Goal: Task Accomplishment & Management: Use online tool/utility

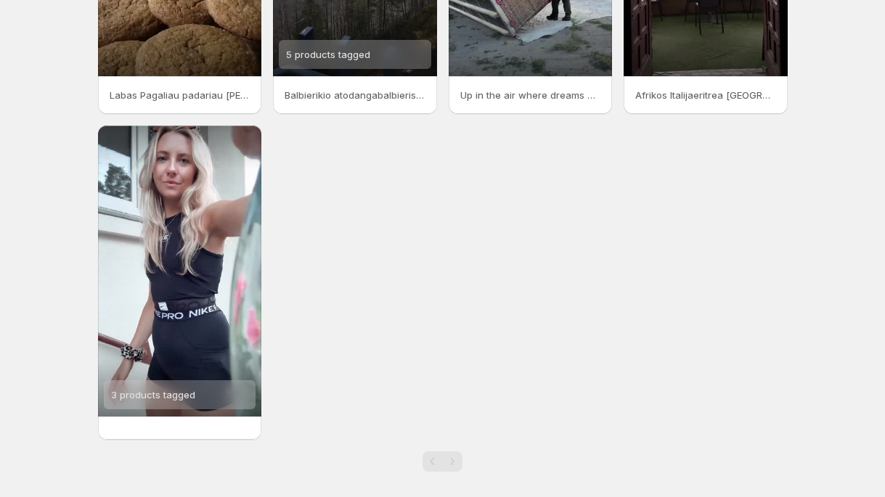
scroll to position [280, 0]
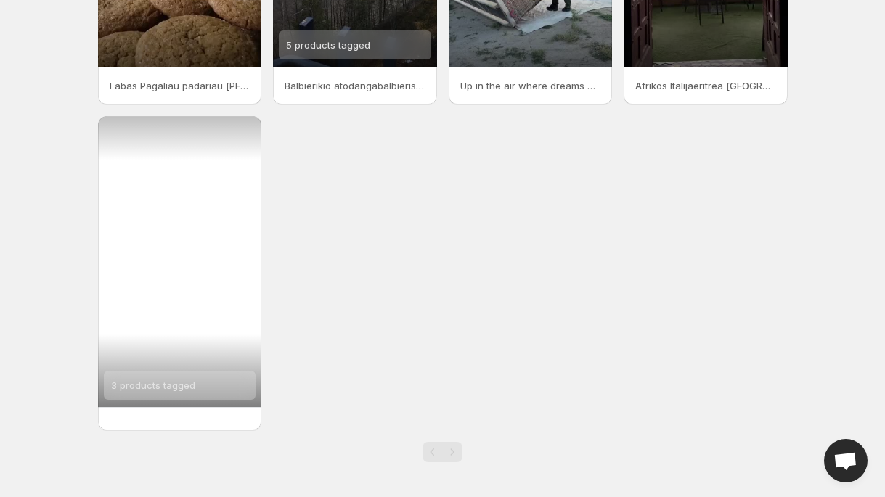
click at [228, 258] on div "3 products tagged" at bounding box center [180, 261] width 164 height 291
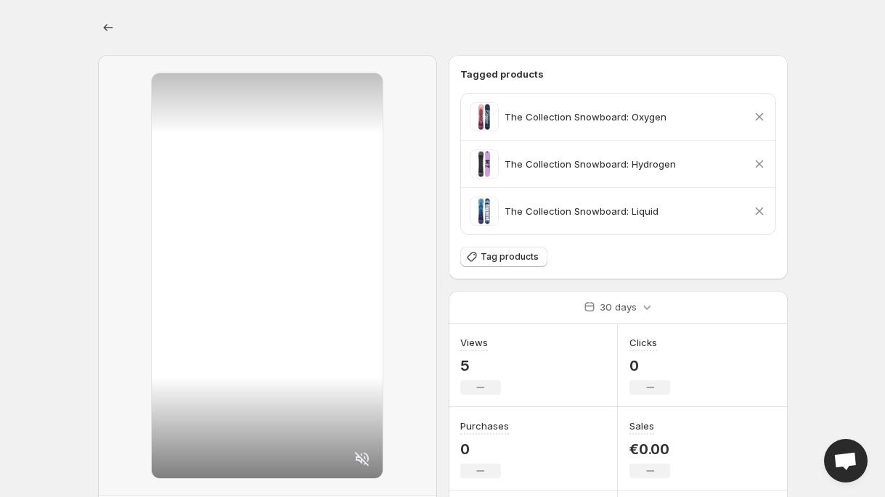
click at [56, 282] on body "Home Feeds Videos Subscription Settings Rename Tagged products The Collection S…" at bounding box center [442, 248] width 885 height 497
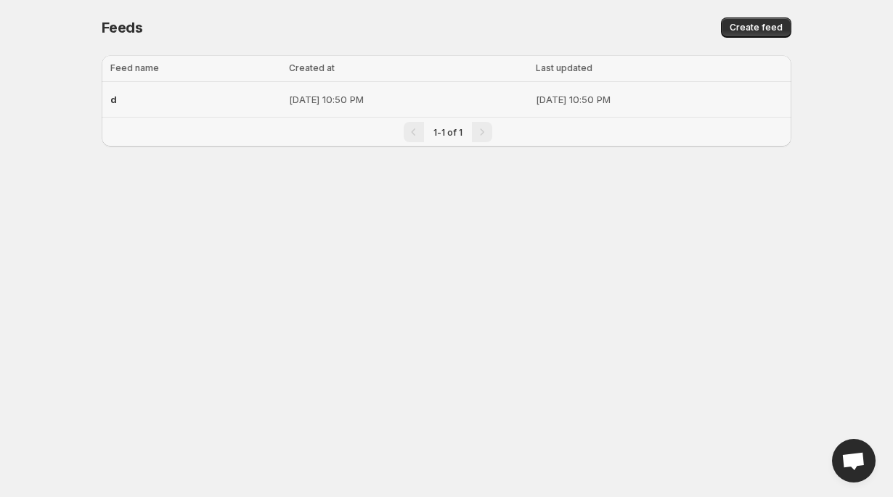
click at [294, 102] on p "[DATE] 10:50 PM" at bounding box center [408, 99] width 238 height 15
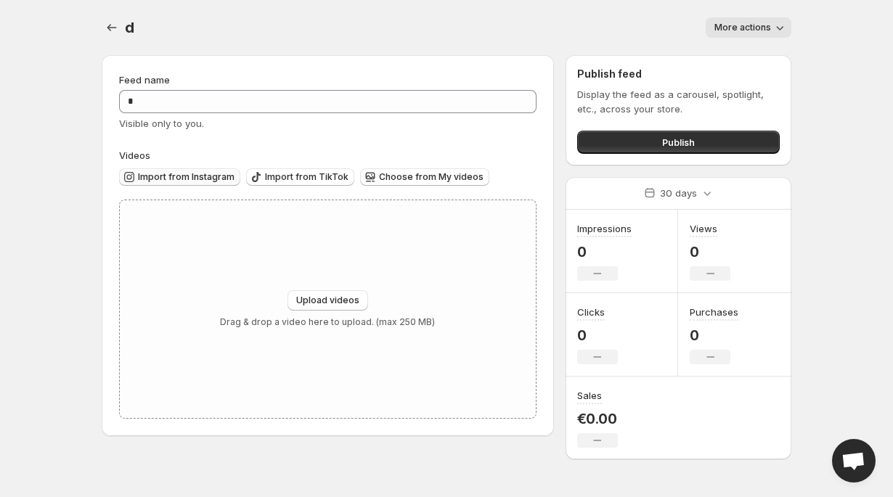
click at [213, 178] on span "Import from Instagram" at bounding box center [186, 177] width 97 height 12
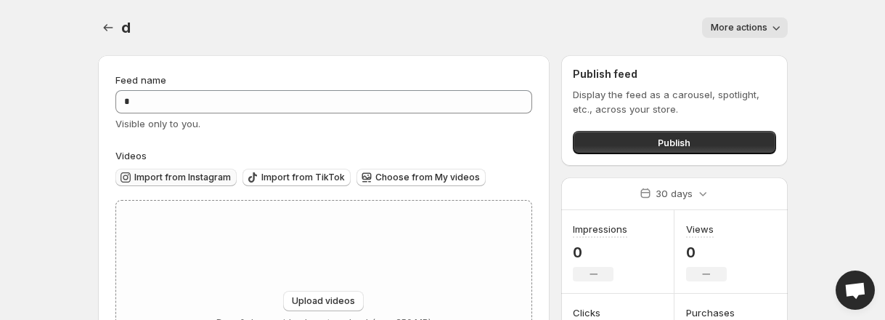
click at [202, 174] on span "Import from Instagram" at bounding box center [182, 177] width 97 height 12
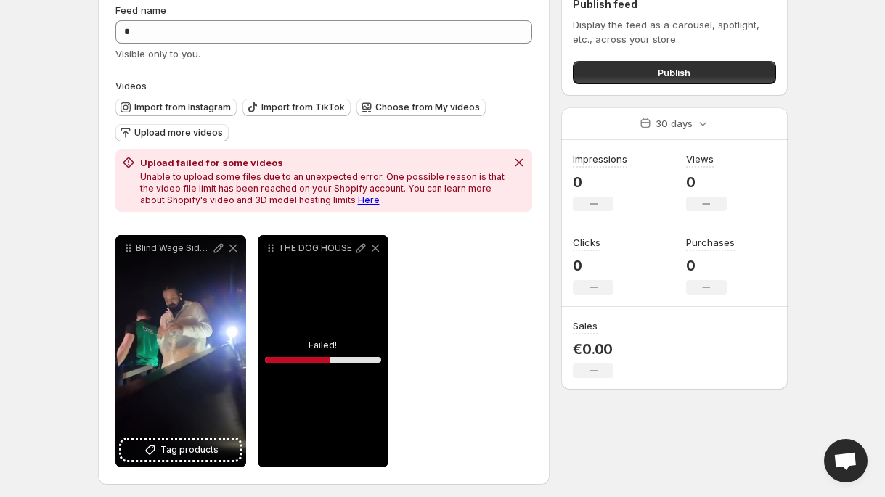
scroll to position [76, 0]
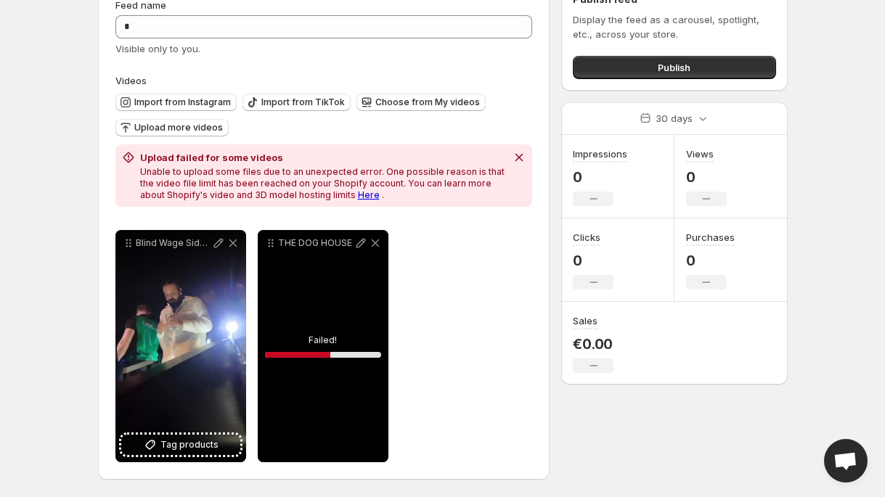
click at [467, 248] on div "**********" at bounding box center [324, 346] width 418 height 232
